Goal: Task Accomplishment & Management: Use online tool/utility

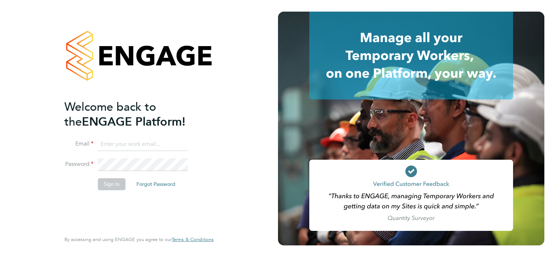
type input "[PERSON_NAME][EMAIL_ADDRESS][PERSON_NAME][DOMAIN_NAME]"
click at [106, 183] on button "Sign In" at bounding box center [112, 185] width 28 height 12
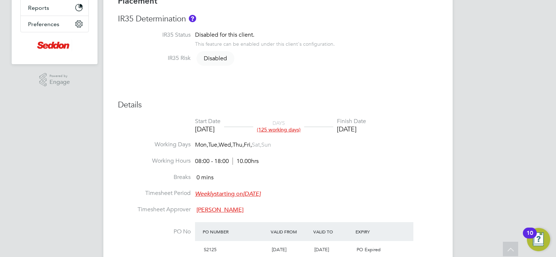
scroll to position [177, 0]
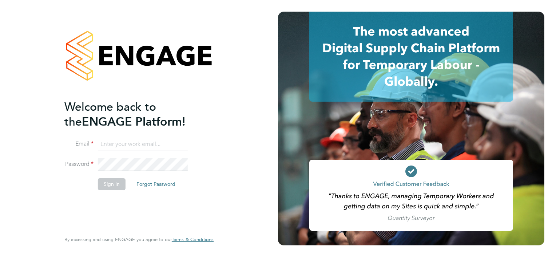
type input "[PERSON_NAME][EMAIL_ADDRESS][PERSON_NAME][DOMAIN_NAME]"
click at [110, 184] on button "Sign In" at bounding box center [112, 185] width 28 height 12
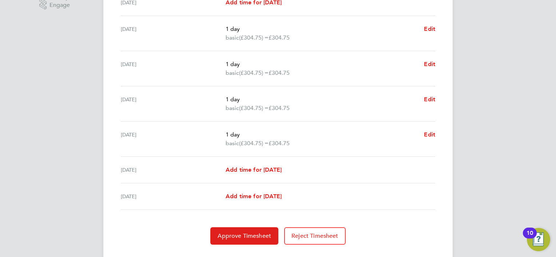
scroll to position [242, 0]
click at [265, 237] on span "Approve Timesheet" at bounding box center [243, 236] width 53 height 7
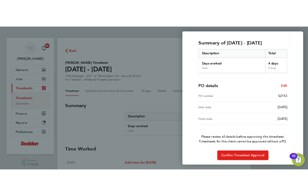
scroll to position [90, 0]
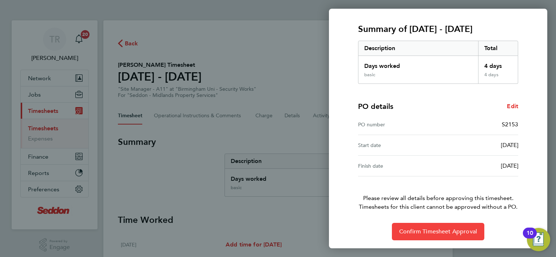
click at [444, 228] on span "Confirm Timesheet Approval" at bounding box center [438, 231] width 78 height 7
